Goal: Task Accomplishment & Management: Use online tool/utility

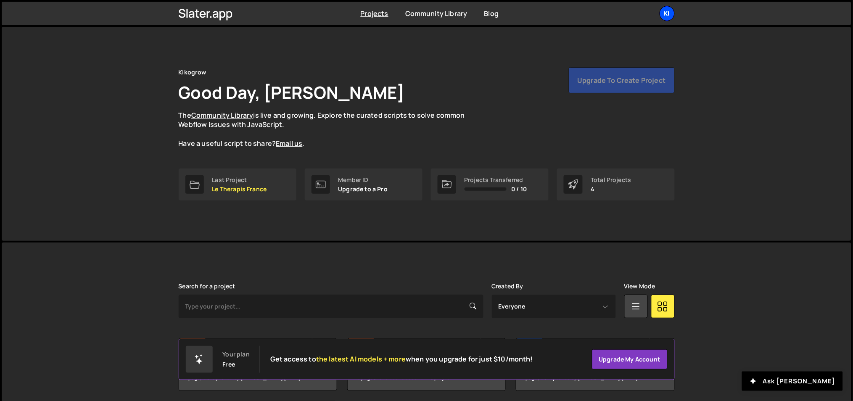
click at [660, 15] on div "Ki" at bounding box center [667, 13] width 15 height 15
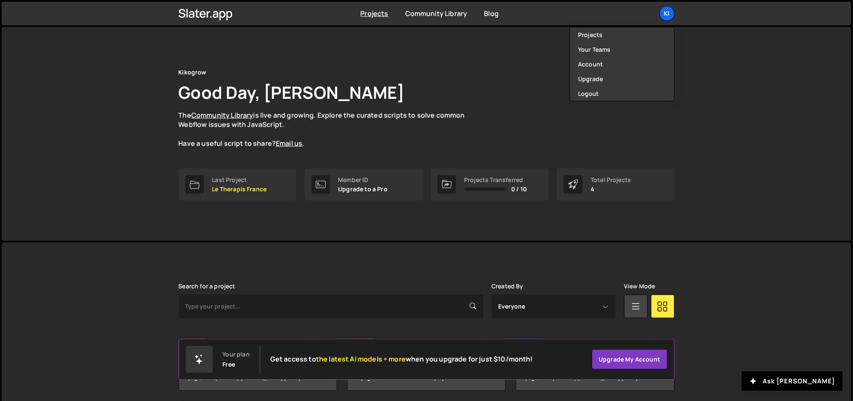
scroll to position [94, 0]
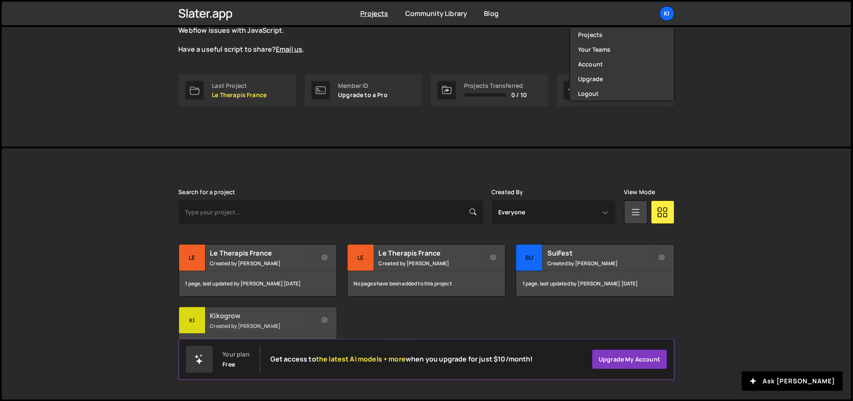
click at [235, 307] on div "Kikogrow Created by Ognjen Martinovic" at bounding box center [258, 320] width 158 height 26
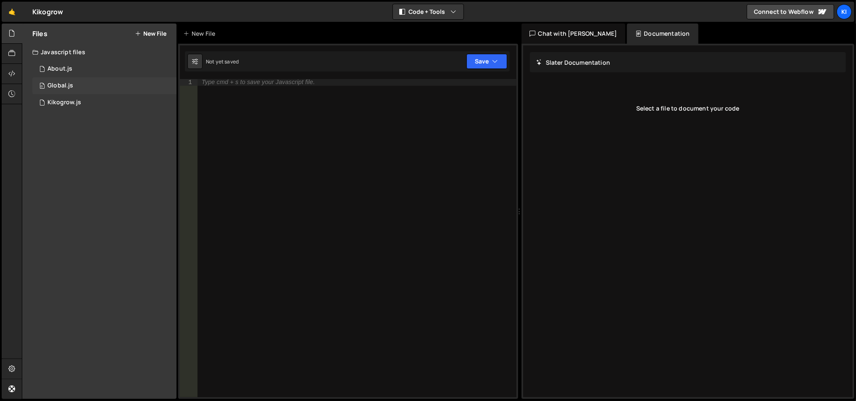
click at [79, 86] on div "0 Global.js 0" at bounding box center [104, 85] width 144 height 17
click at [85, 99] on div "0 Kikogrow.js 0" at bounding box center [104, 102] width 144 height 17
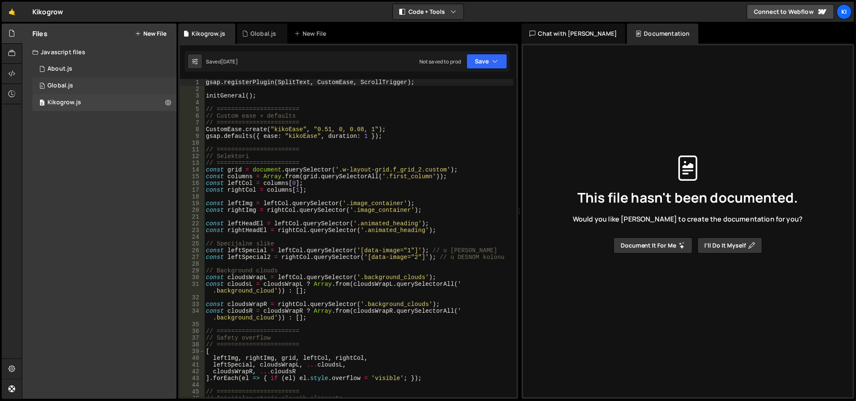
click at [104, 89] on div "0 Global.js 0" at bounding box center [104, 85] width 144 height 17
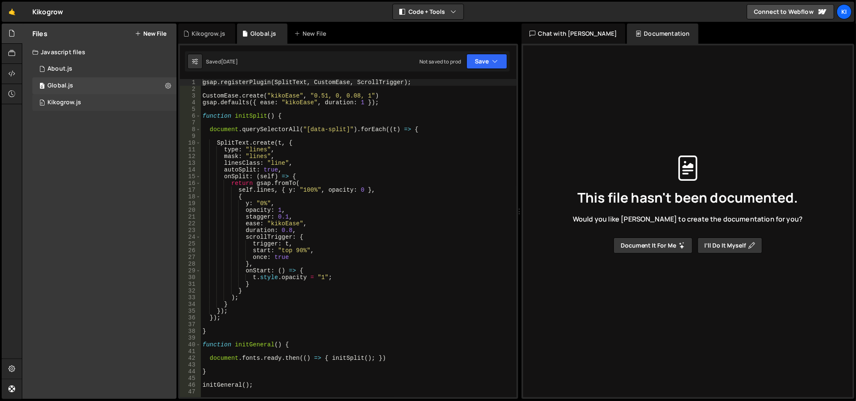
click at [104, 104] on div "0 Kikogrow.js 0" at bounding box center [104, 102] width 144 height 17
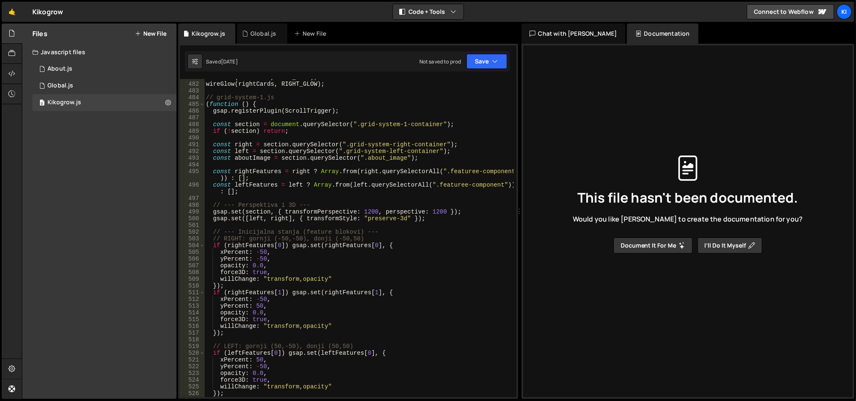
scroll to position [3294, 0]
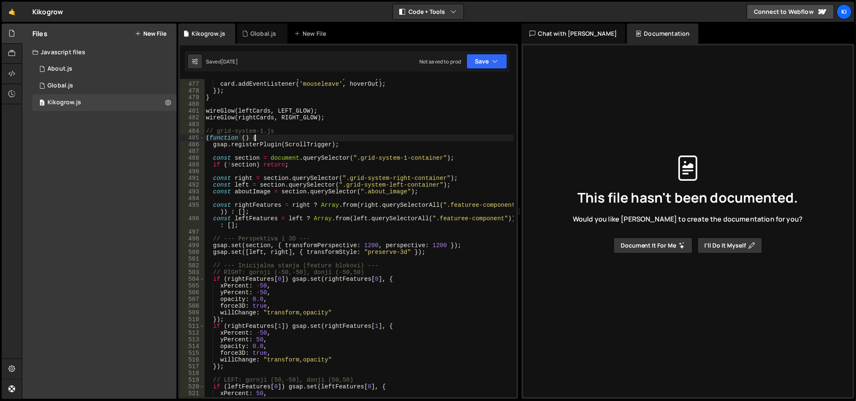
click at [367, 139] on div "card . addEventListener ( 'mouseenter' , hoverIn ) ; card . addEventListener ( …" at bounding box center [359, 240] width 310 height 333
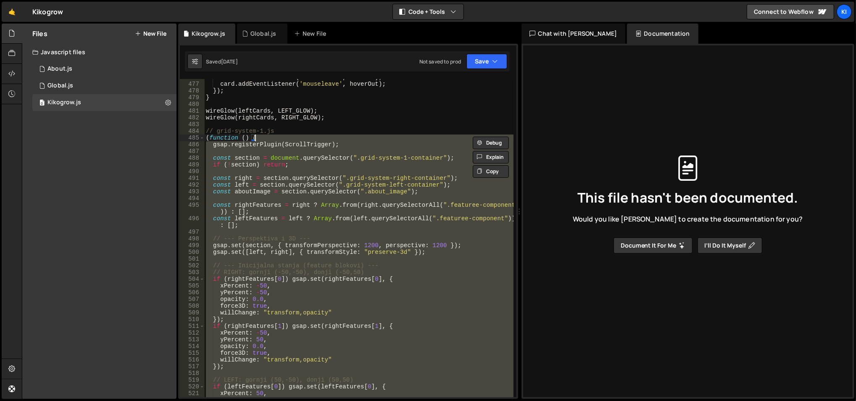
click at [367, 139] on div "card . addEventListener ( 'mouseenter' , hoverIn ) ; card . addEventListener ( …" at bounding box center [359, 240] width 310 height 333
click at [367, 139] on div "card . addEventListener ( 'mouseenter' , hoverIn ) ; card . addEventListener ( …" at bounding box center [358, 238] width 309 height 318
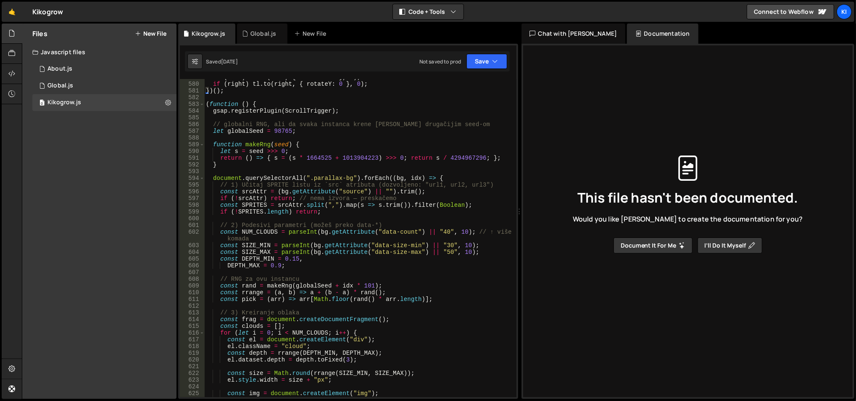
scroll to position [3967, 0]
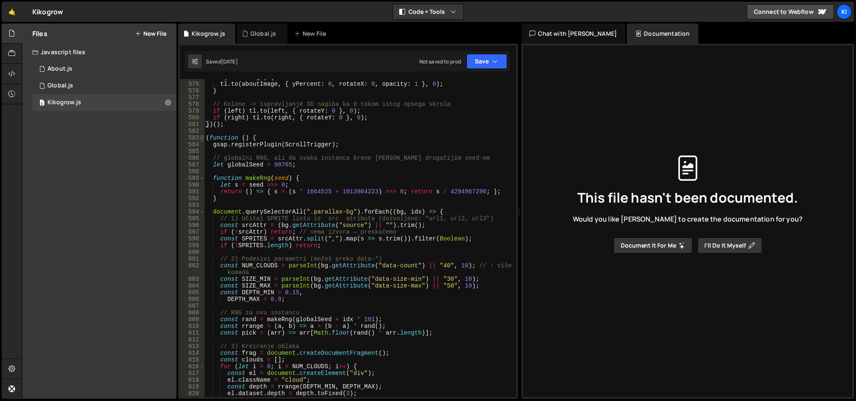
click at [203, 137] on span at bounding box center [202, 138] width 5 height 7
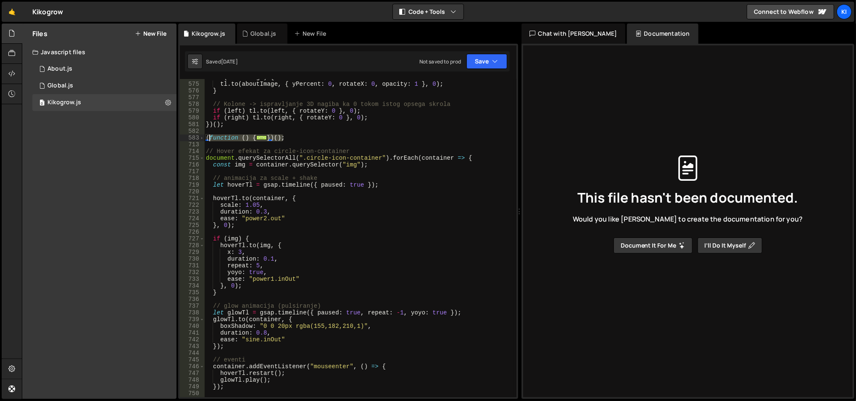
drag, startPoint x: 305, startPoint y: 136, endPoint x: 206, endPoint y: 136, distance: 98.8
click at [206, 136] on div "if ( aboutImage ) { tl . to ( aboutImage , { yPercent : 0 , rotateX : 0 , opaci…" at bounding box center [359, 240] width 310 height 333
type textarea "(function () { gsap.registerPlugin(ScrollTrigger);"
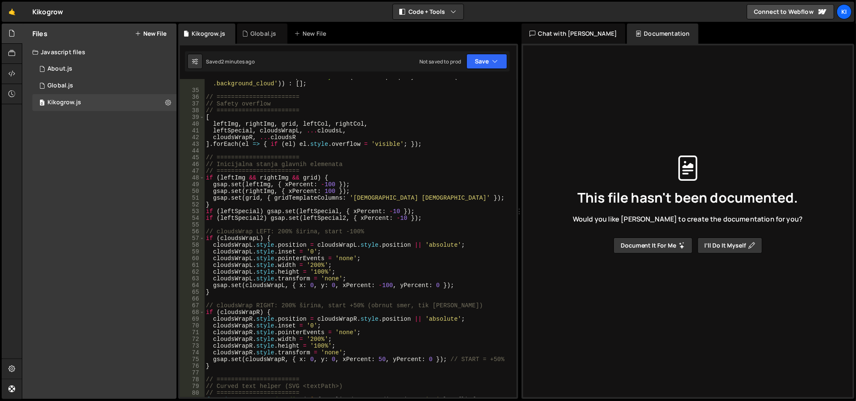
scroll to position [0, 0]
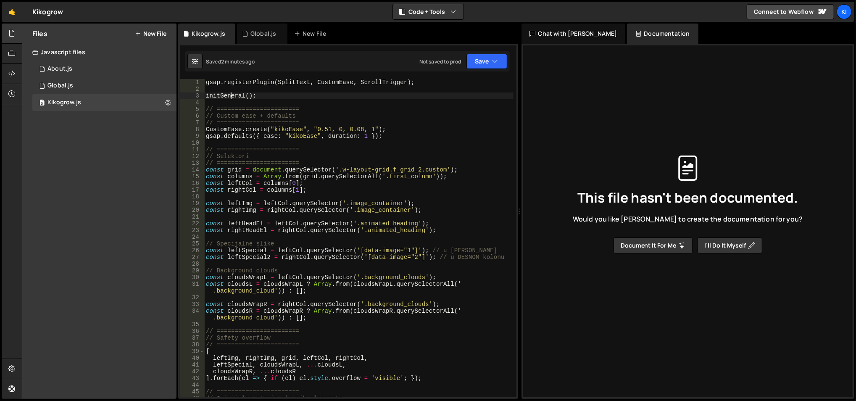
click at [229, 96] on div "gsap . registerPlugin ( SplitText , CustomEase , ScrollTrigger ) ; initGeneral …" at bounding box center [359, 245] width 310 height 333
type textarea "initGeneral();"
click at [229, 96] on div "gsap . registerPlugin ( SplitText , CustomEase , ScrollTrigger ) ; initGeneral …" at bounding box center [359, 245] width 310 height 333
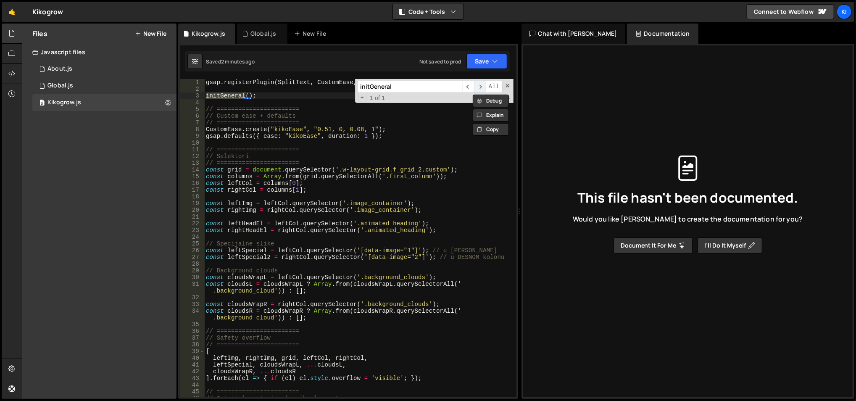
click at [478, 82] on span "​" at bounding box center [480, 87] width 12 height 12
click at [238, 91] on div "gsap . registerPlugin ( SplitText , CustomEase , ScrollTrigger ) ; initGeneral …" at bounding box center [359, 245] width 310 height 333
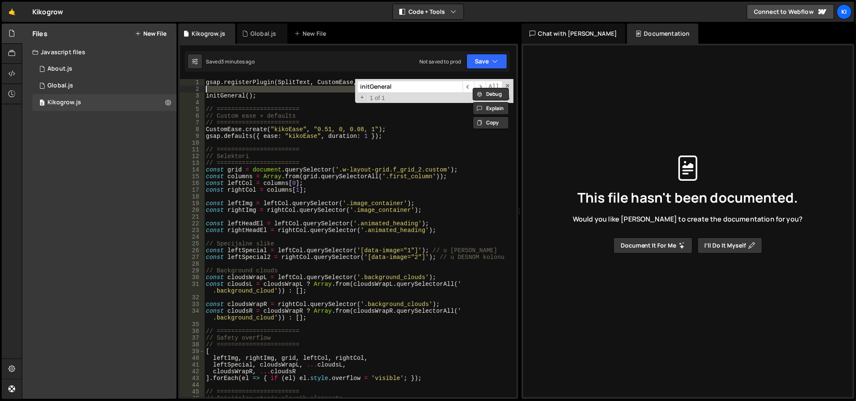
click at [238, 96] on div "gsap . registerPlugin ( SplitText , CustomEase , ScrollTrigger ) ; initGeneral …" at bounding box center [359, 245] width 310 height 333
type textarea "initGeneral();"
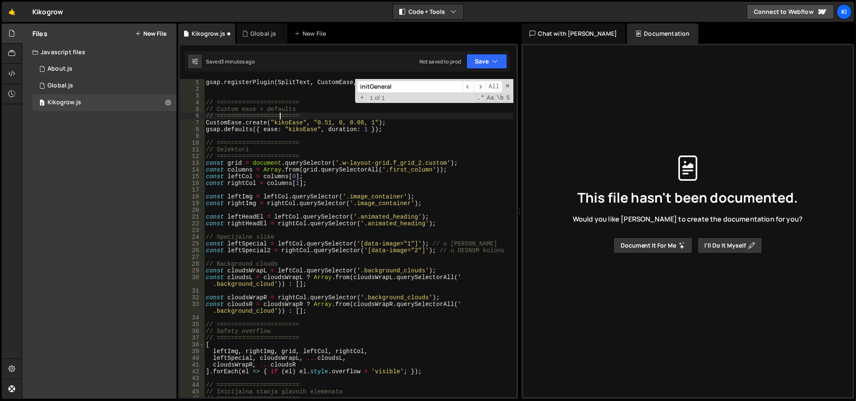
click at [278, 117] on div "gsap . registerPlugin ( SplitText , CustomEase , ScrollTrigger ) ; // =========…" at bounding box center [359, 245] width 310 height 333
type textarea "CustomEase.create("kikoEase", "0.51, 0, 0.08, 1");"
